Goal: Information Seeking & Learning: Learn about a topic

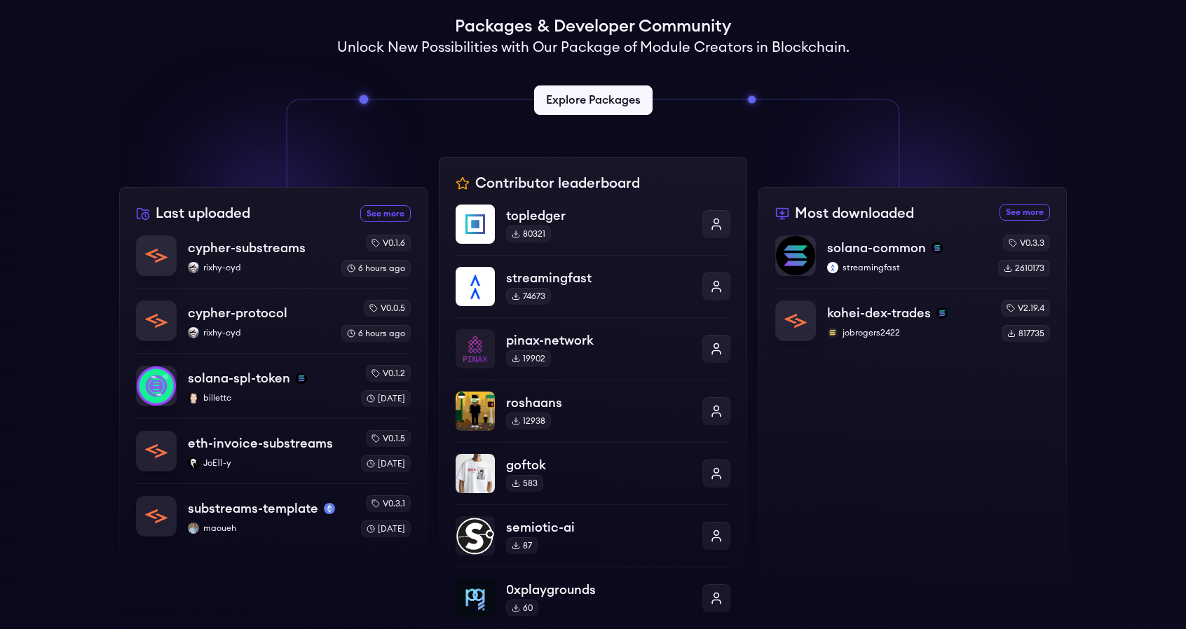
scroll to position [584, 0]
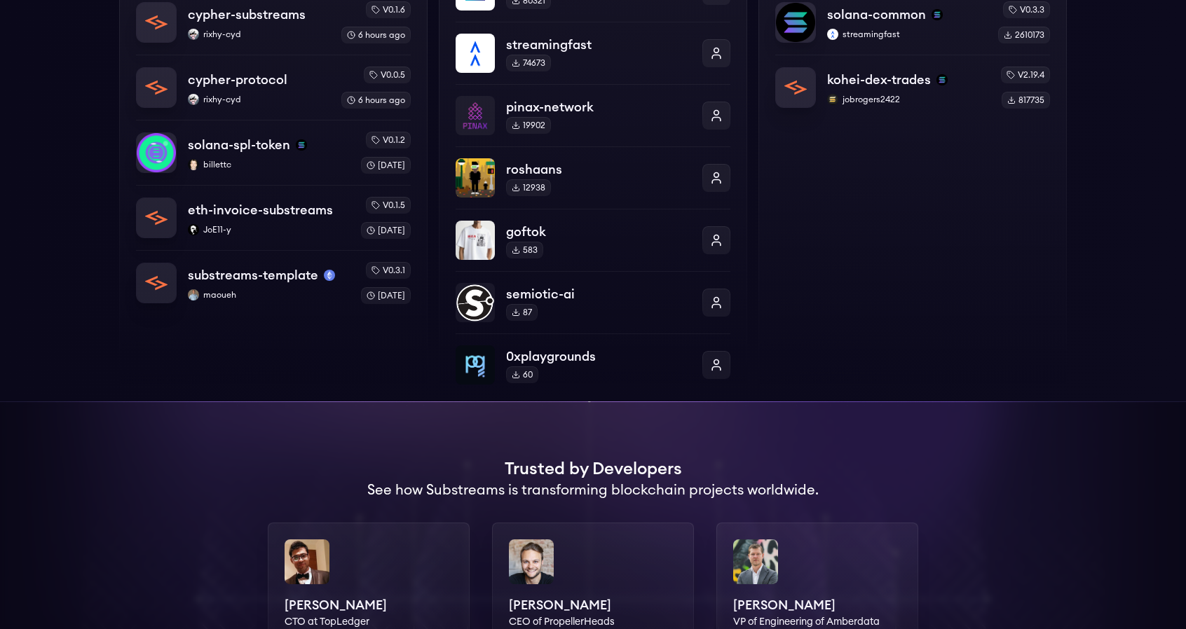
drag, startPoint x: 781, startPoint y: 313, endPoint x: 828, endPoint y: 415, distance: 111.9
click at [828, 415] on div at bounding box center [593, 599] width 1186 height 395
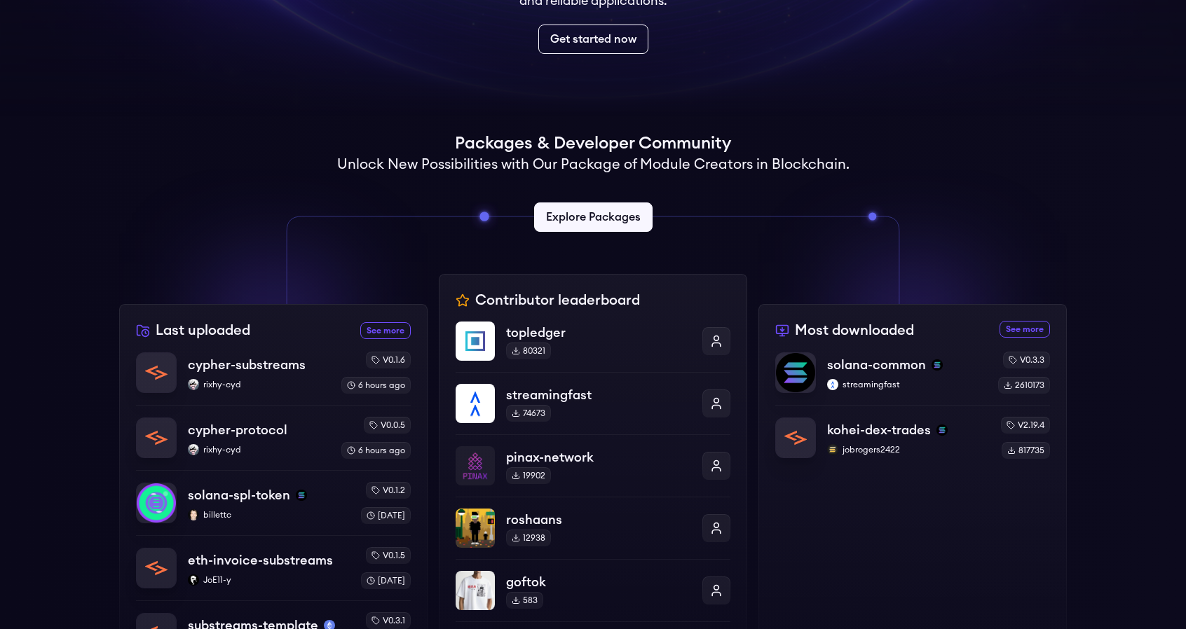
scroll to position [116, 0]
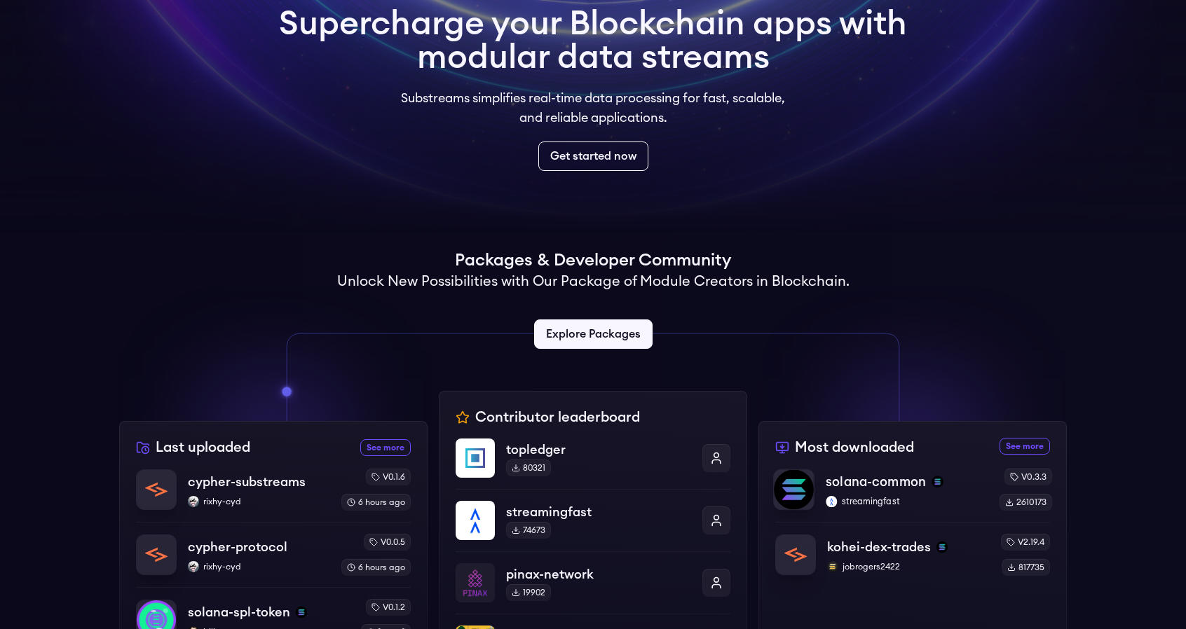
click at [878, 480] on p "solana-common" at bounding box center [876, 482] width 100 height 20
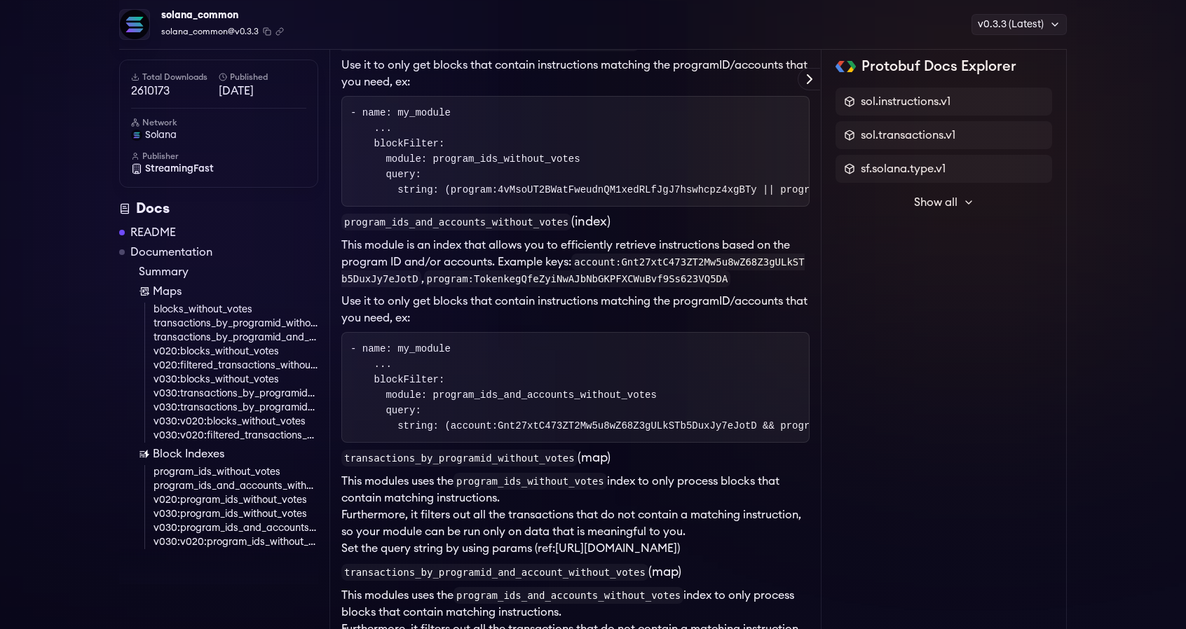
scroll to position [1646, 0]
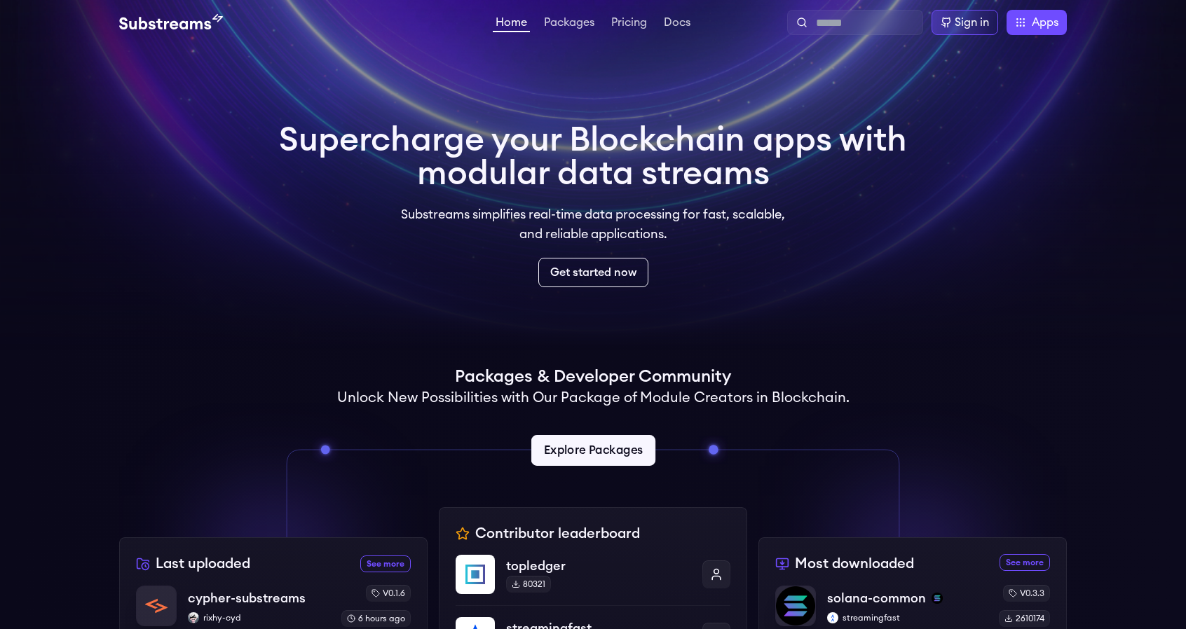
click at [603, 442] on link "Explore Packages" at bounding box center [592, 450] width 124 height 31
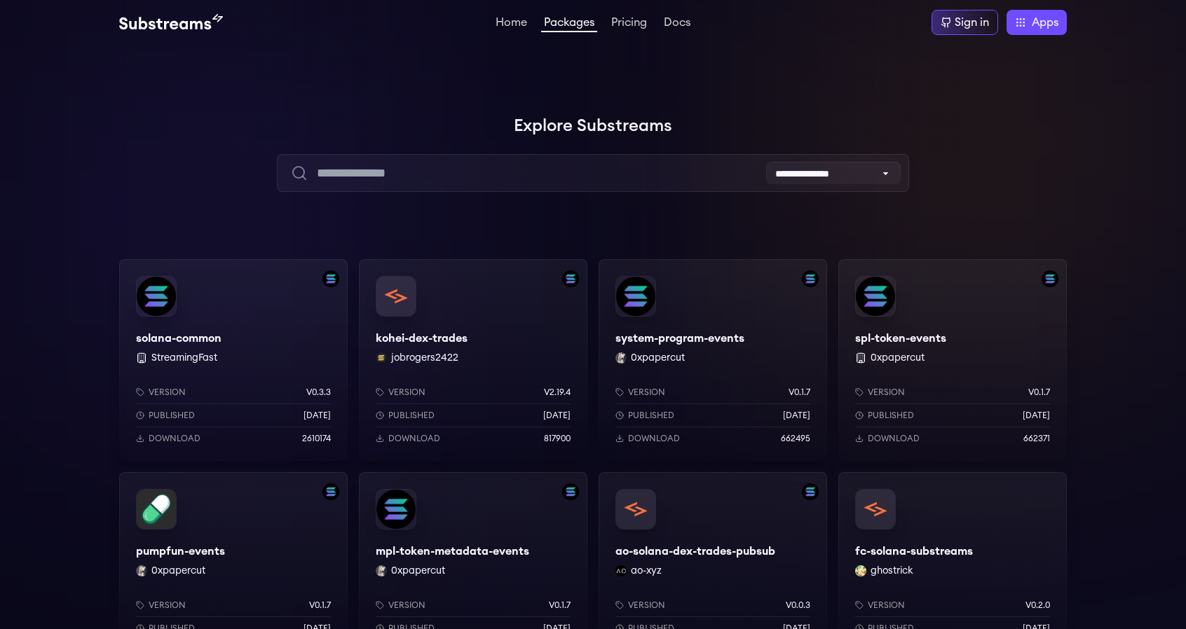
click at [184, 432] on div "Version v0.3.3 Published 6 months ago Download 2610174" at bounding box center [233, 415] width 195 height 57
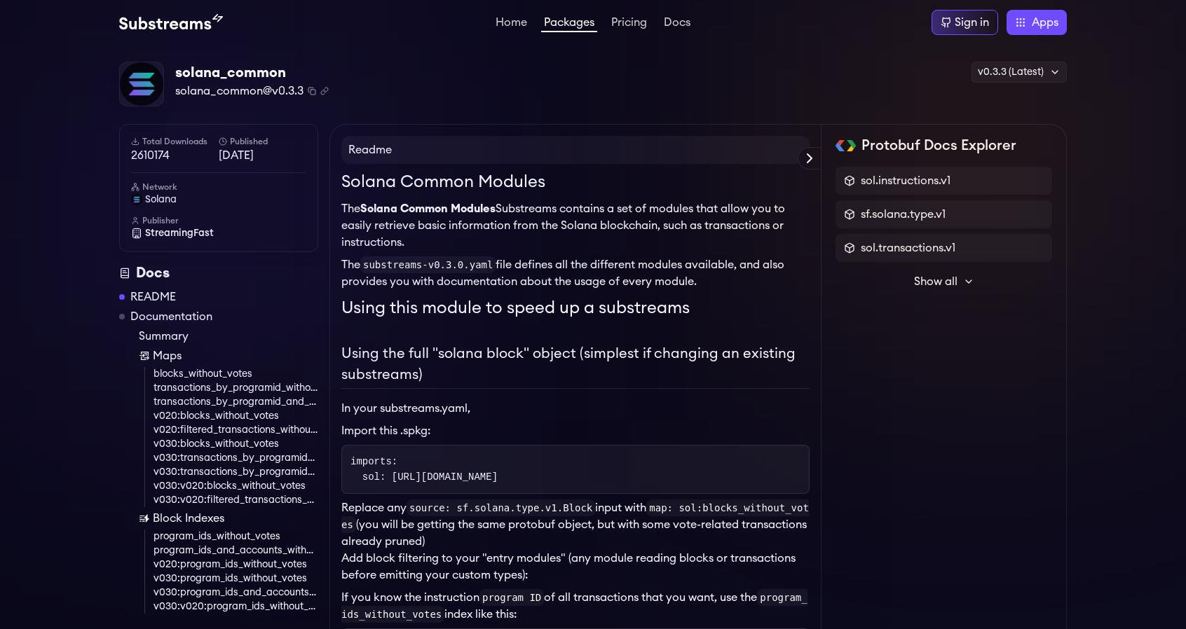
drag, startPoint x: 0, startPoint y: 0, endPoint x: 363, endPoint y: 47, distance: 366.0
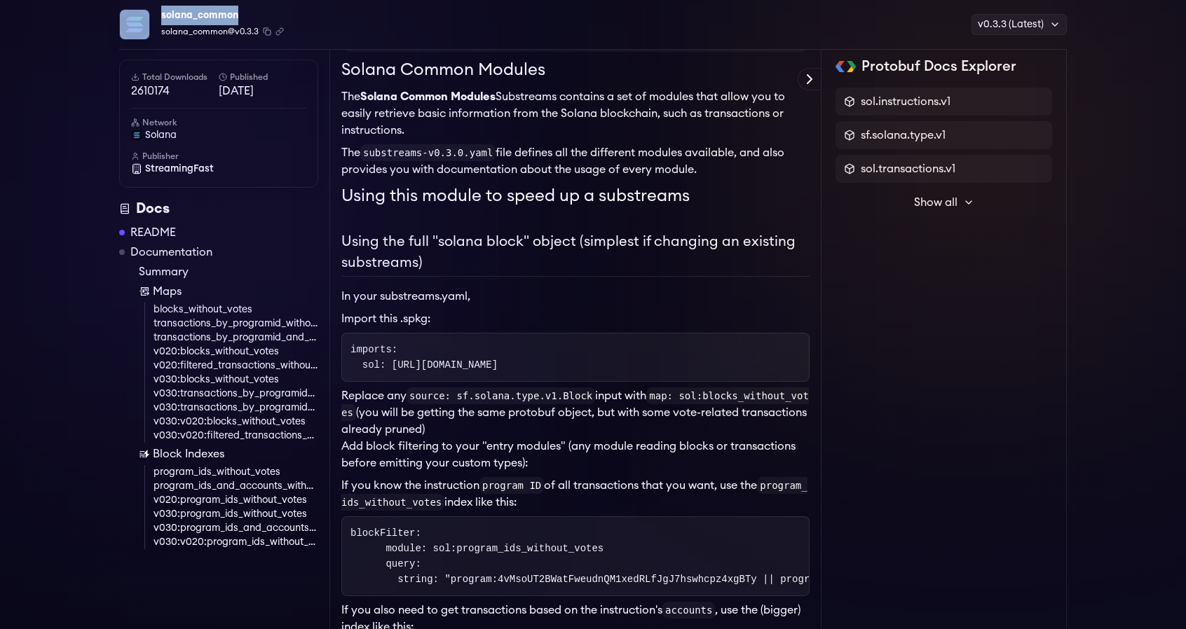
scroll to position [233, 0]
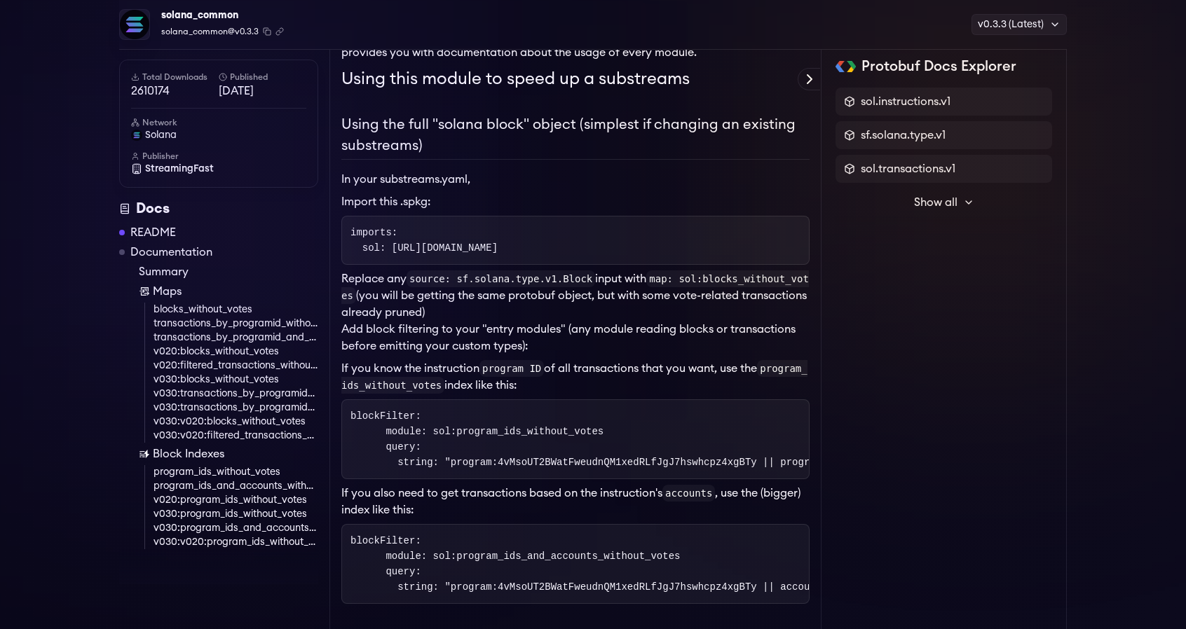
click at [628, 81] on h1 "Using this module to speed up a substreams" at bounding box center [575, 79] width 468 height 25
click at [809, 73] on icon at bounding box center [809, 79] width 17 height 17
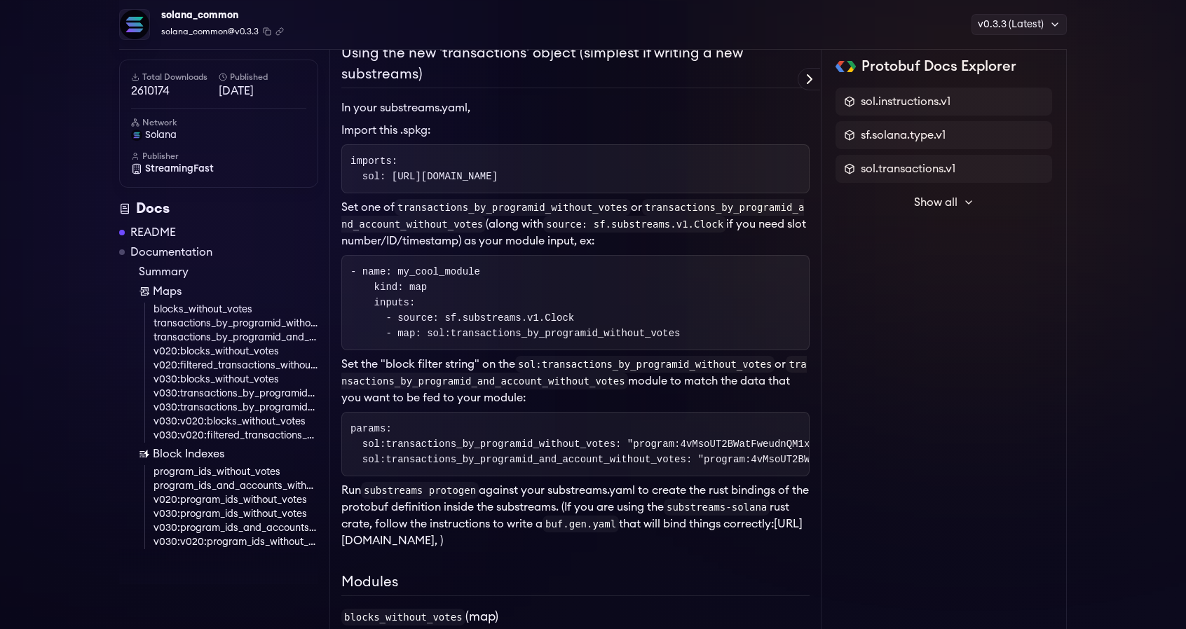
scroll to position [701, 0]
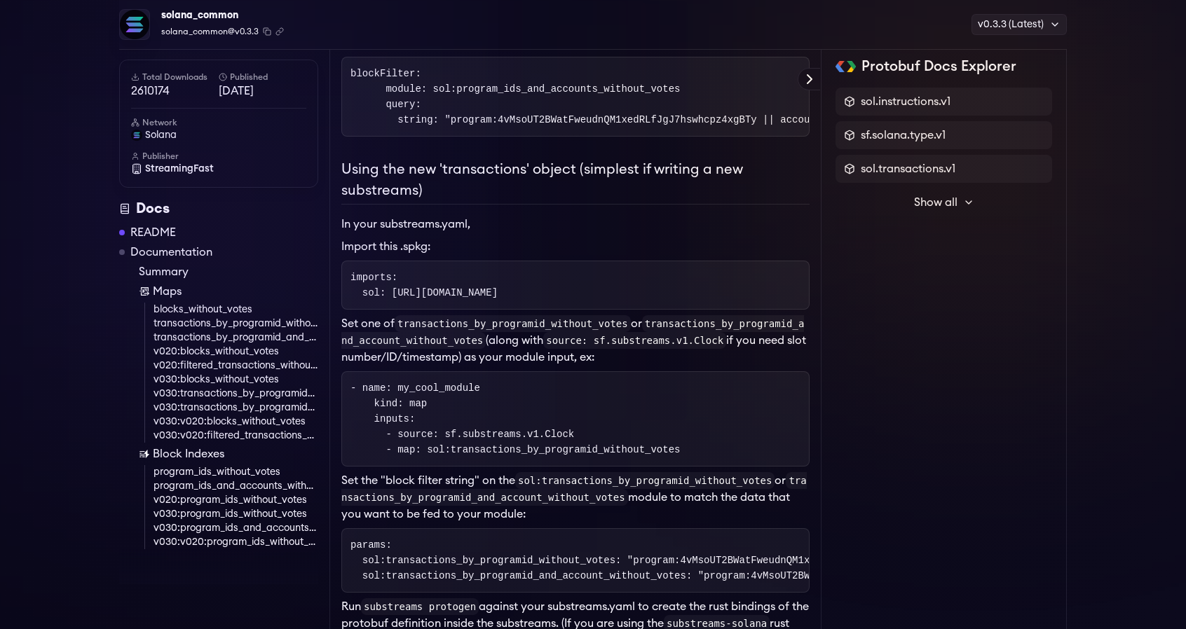
drag, startPoint x: 230, startPoint y: 328, endPoint x: 195, endPoint y: 388, distance: 69.7
click at [195, 388] on link "v030:transactions_by_programid_without_votes" at bounding box center [235, 394] width 165 height 14
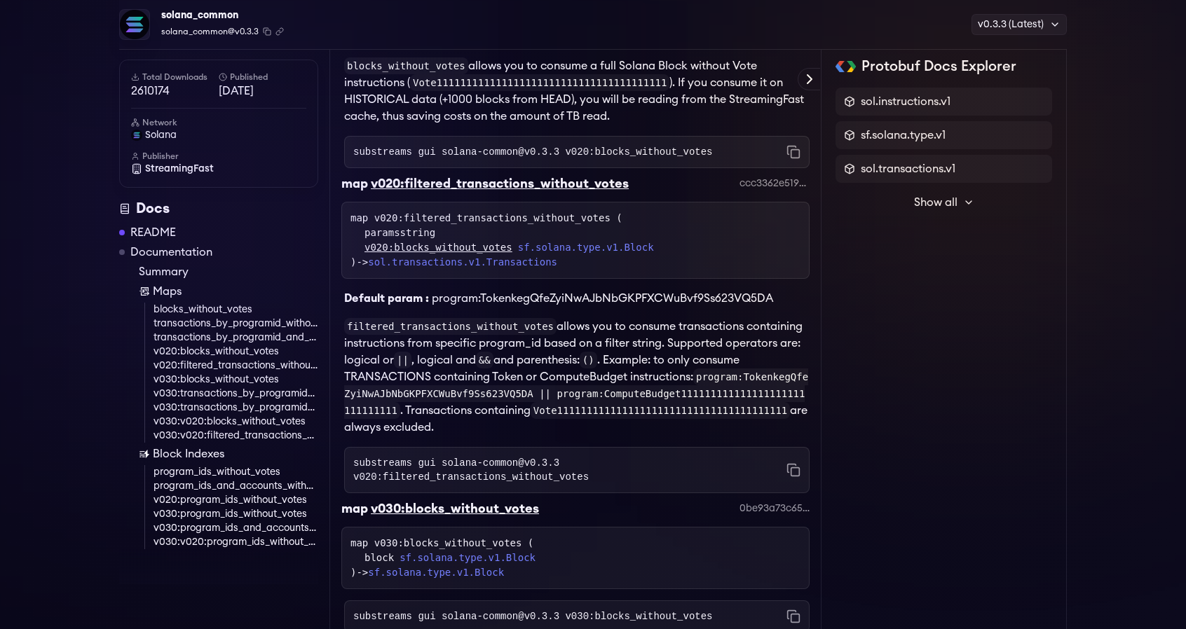
scroll to position [3141, 0]
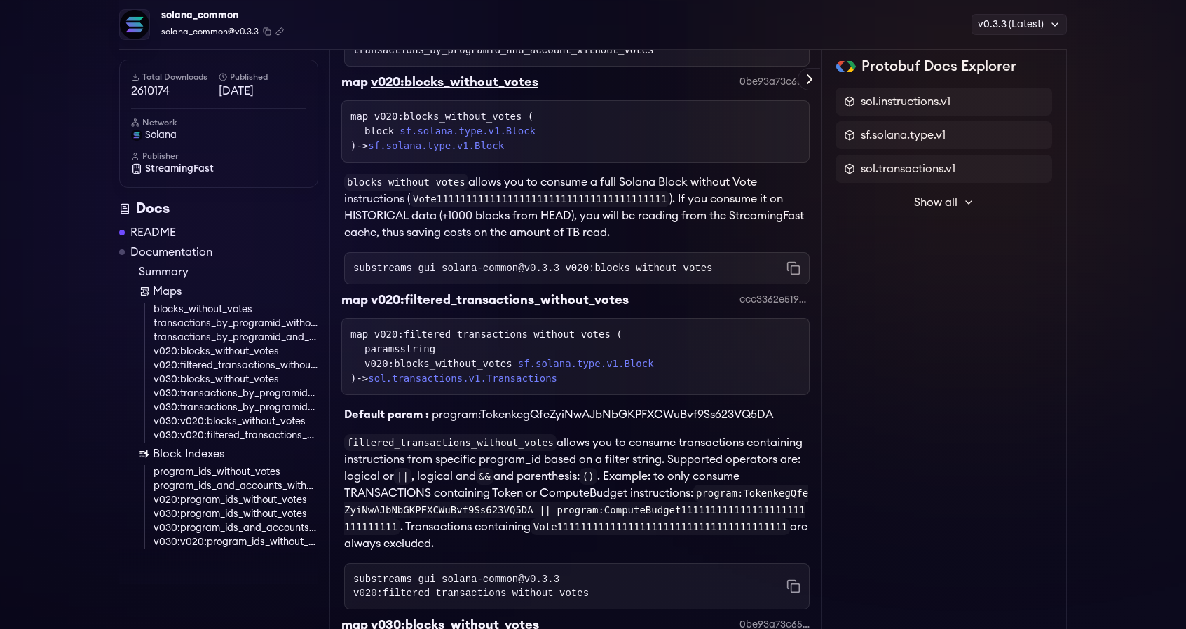
click at [171, 331] on link "transactions_by_programid_and_account_without_votes" at bounding box center [235, 338] width 165 height 14
